Goal: Check status: Check status

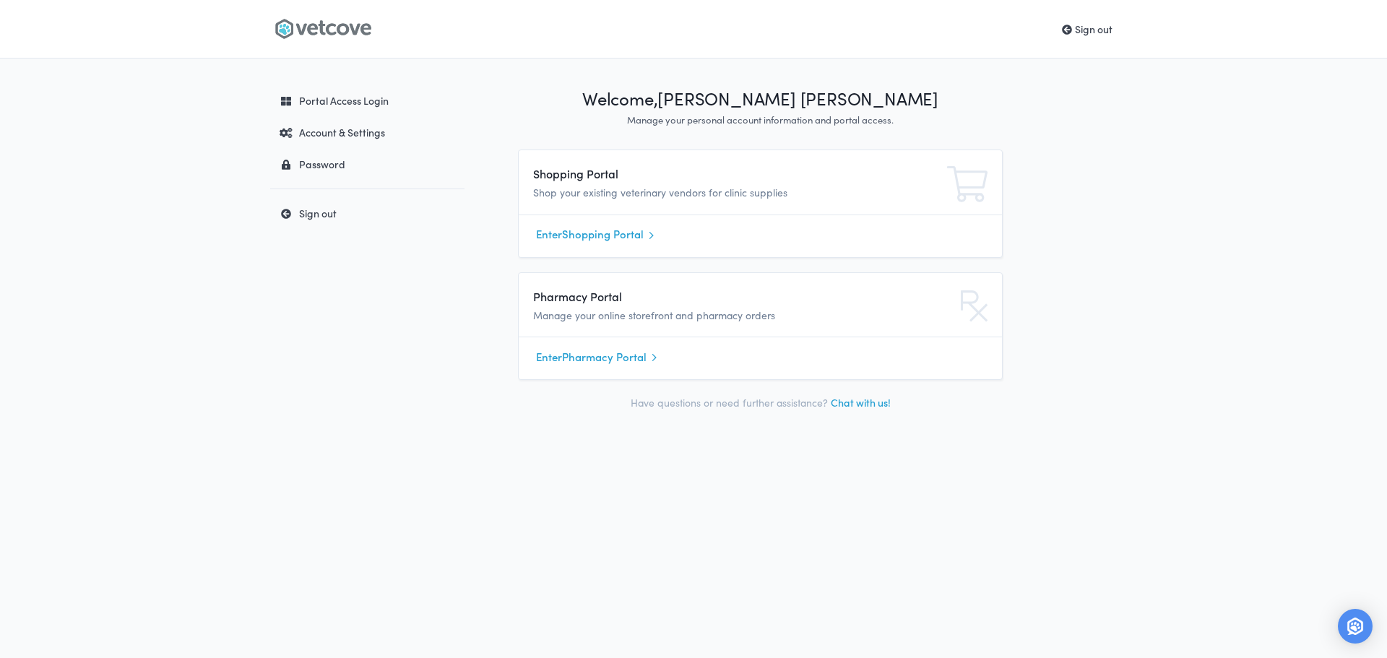
drag, startPoint x: 282, startPoint y: 1, endPoint x: 1386, endPoint y: 181, distance: 1119.2
click at [1386, 181] on div "Sign out My Account Portal Access Login Account & Settings Password Sign out We…" at bounding box center [693, 329] width 1387 height 658
click at [689, 238] on link "Enter Shopping Portal" at bounding box center [760, 235] width 449 height 22
click at [621, 229] on link "Enter Shopping Portal" at bounding box center [760, 235] width 449 height 22
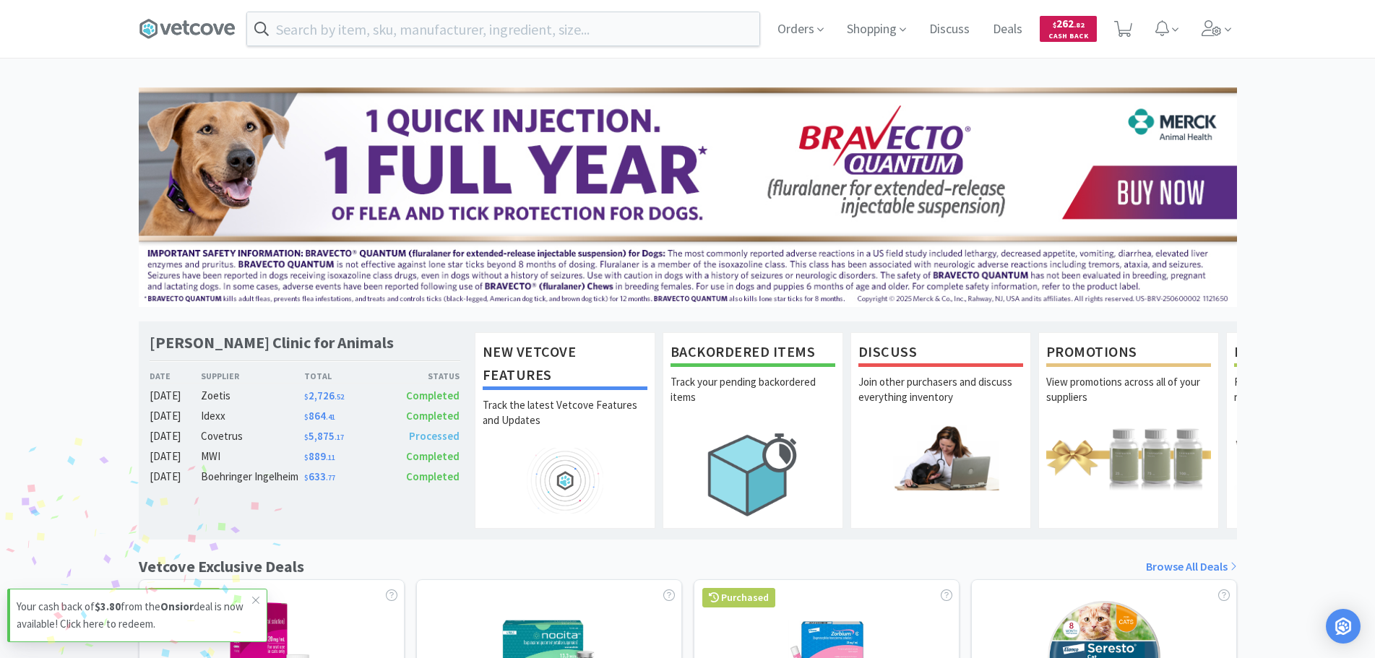
click at [1068, 25] on span "$ 262 . 82" at bounding box center [1069, 24] width 32 height 14
